Goal: Information Seeking & Learning: Learn about a topic

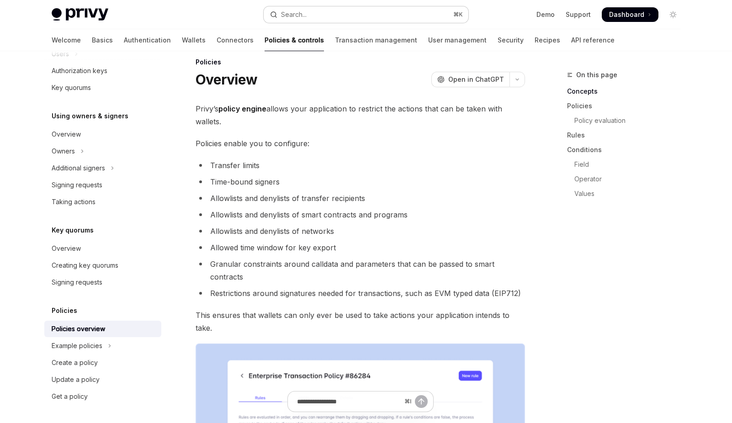
click at [361, 11] on button "Search... ⌘ K" at bounding box center [365, 14] width 205 height 16
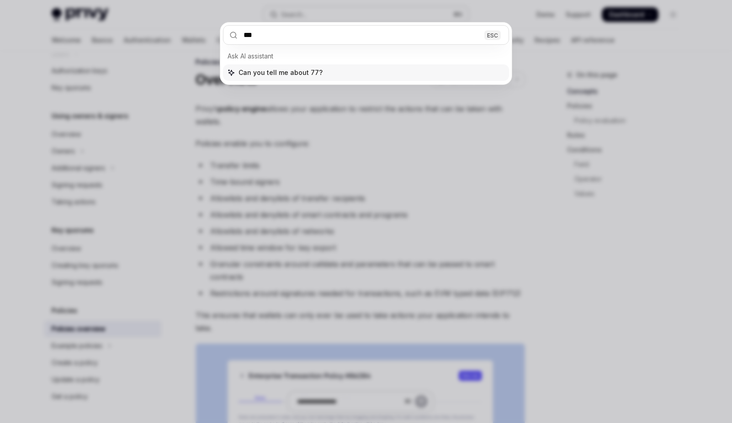
type input "****"
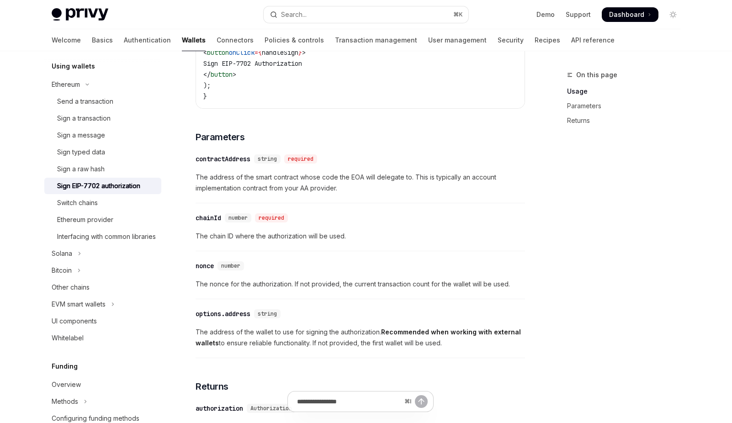
scroll to position [624, 0]
click at [84, 203] on div "Switch chains" at bounding box center [77, 202] width 41 height 11
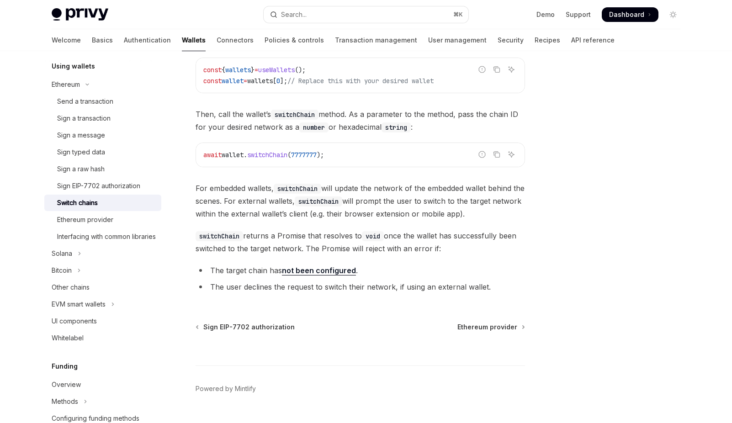
scroll to position [126, 0]
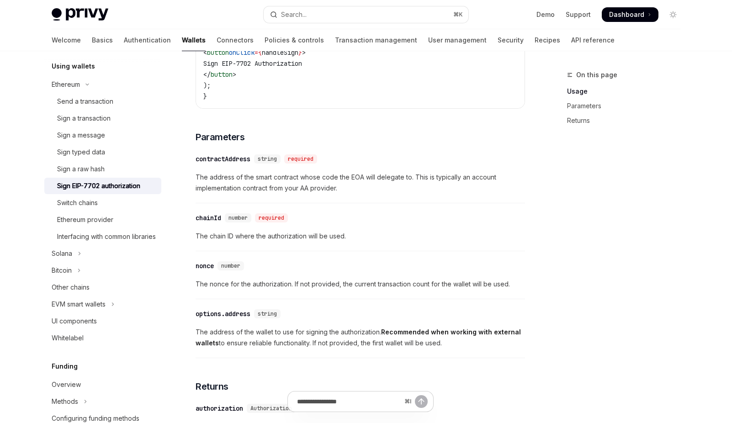
scroll to position [624, 0]
type textarea "*"
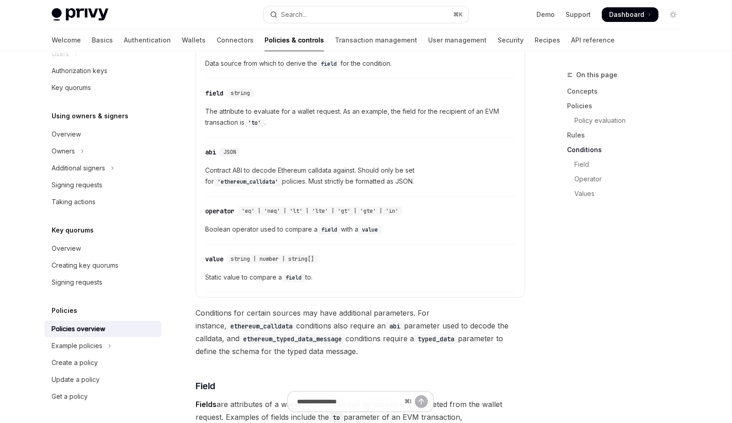
scroll to position [2064, 0]
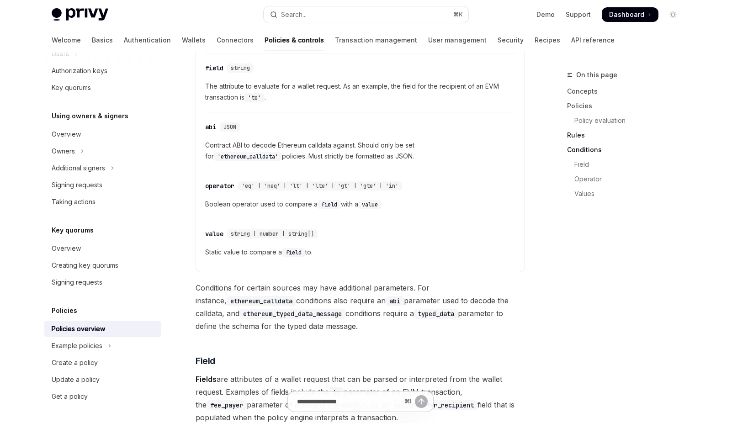
click at [577, 134] on link "Rules" at bounding box center [627, 135] width 121 height 15
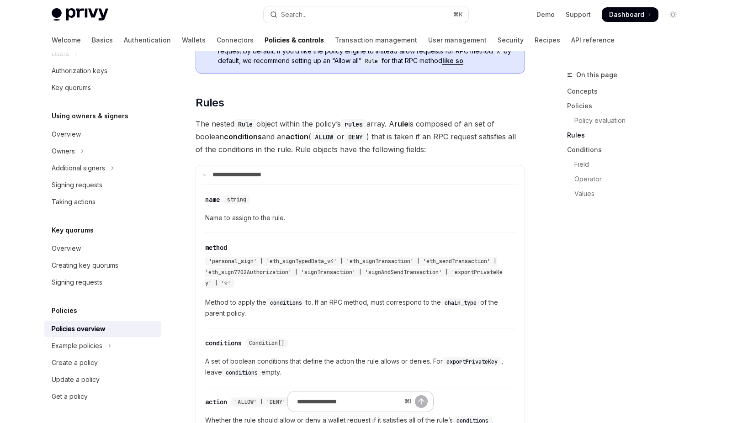
scroll to position [1361, 0]
click at [264, 258] on span "'personal_sign' | 'eth_signTypedData_v4' | 'eth_signTransaction' | 'eth_sendTra…" at bounding box center [353, 272] width 297 height 29
copy span "eth_sign7702Authorization"
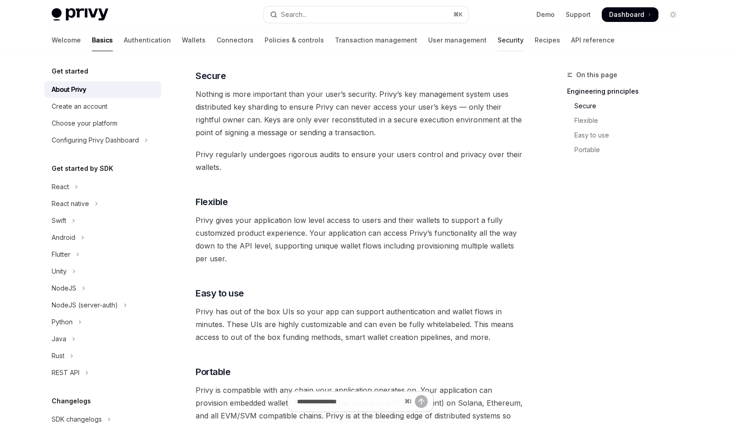
click at [497, 42] on link "Security" at bounding box center [510, 40] width 26 height 22
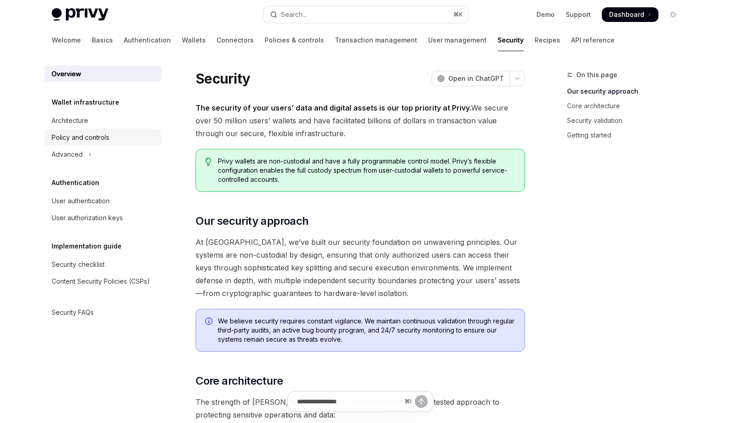
click at [86, 143] on link "Policy and controls" at bounding box center [102, 137] width 117 height 16
type textarea "*"
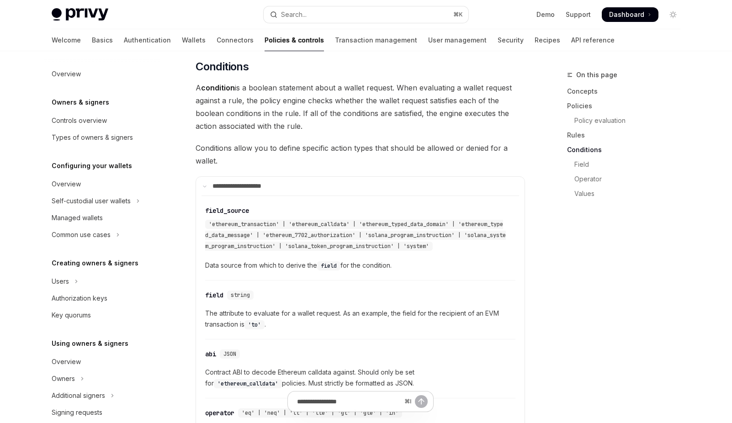
scroll to position [227, 0]
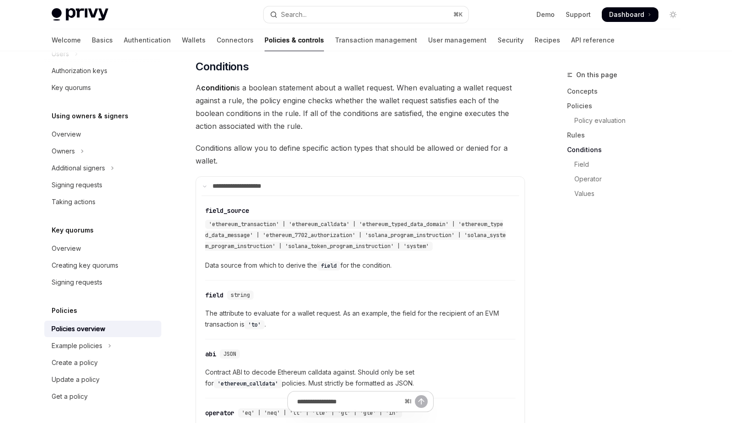
click at [264, 36] on link "Policies & controls" at bounding box center [293, 40] width 59 height 22
type textarea "*"
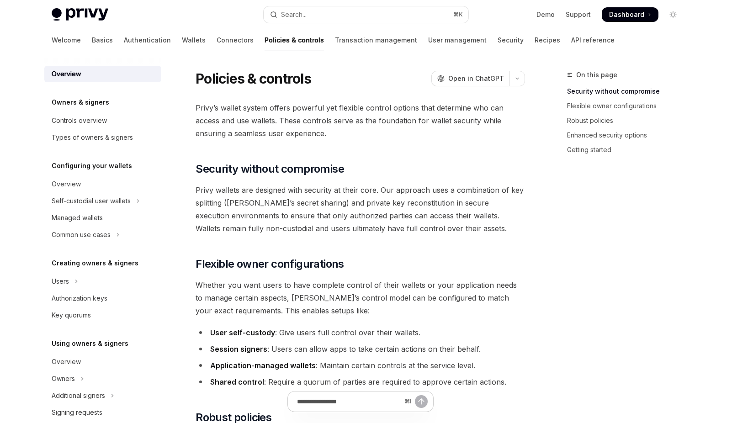
click at [457, 226] on span "Privy wallets are designed with security at their core. Our approach uses a com…" at bounding box center [359, 209] width 329 height 51
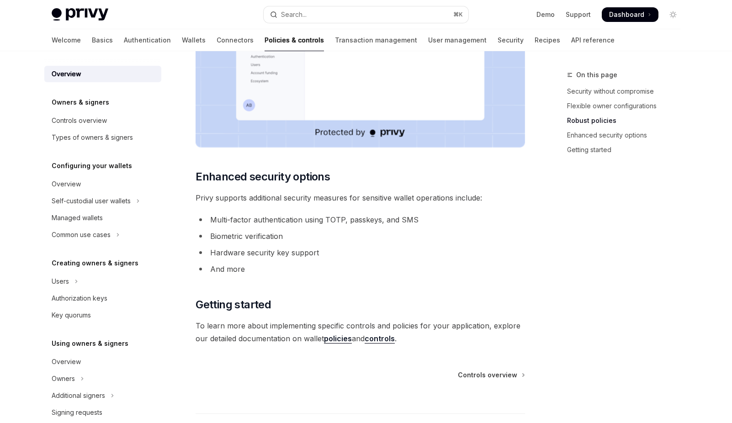
scroll to position [742, 0]
